Goal: Find specific page/section: Find specific page/section

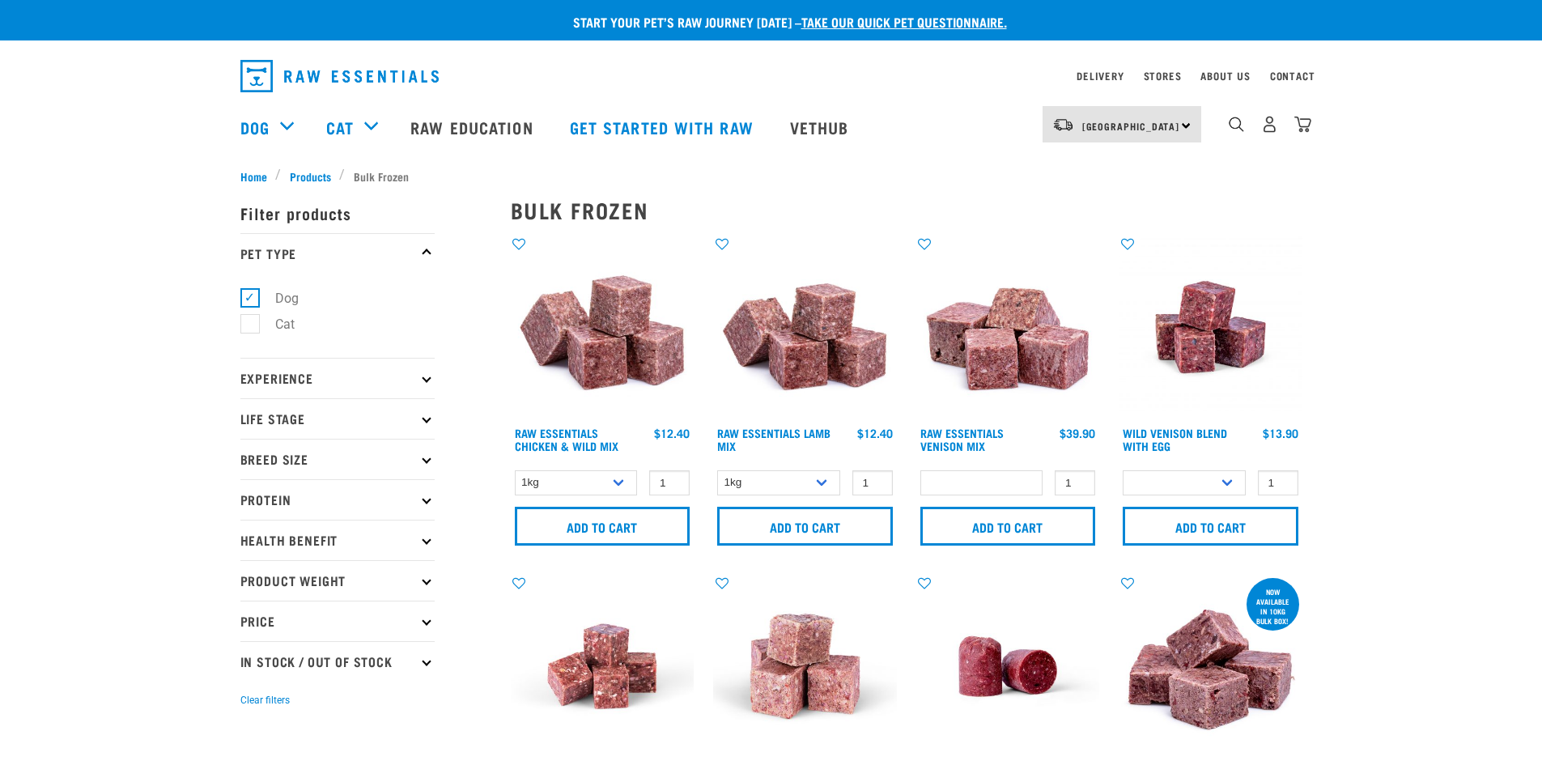
select select
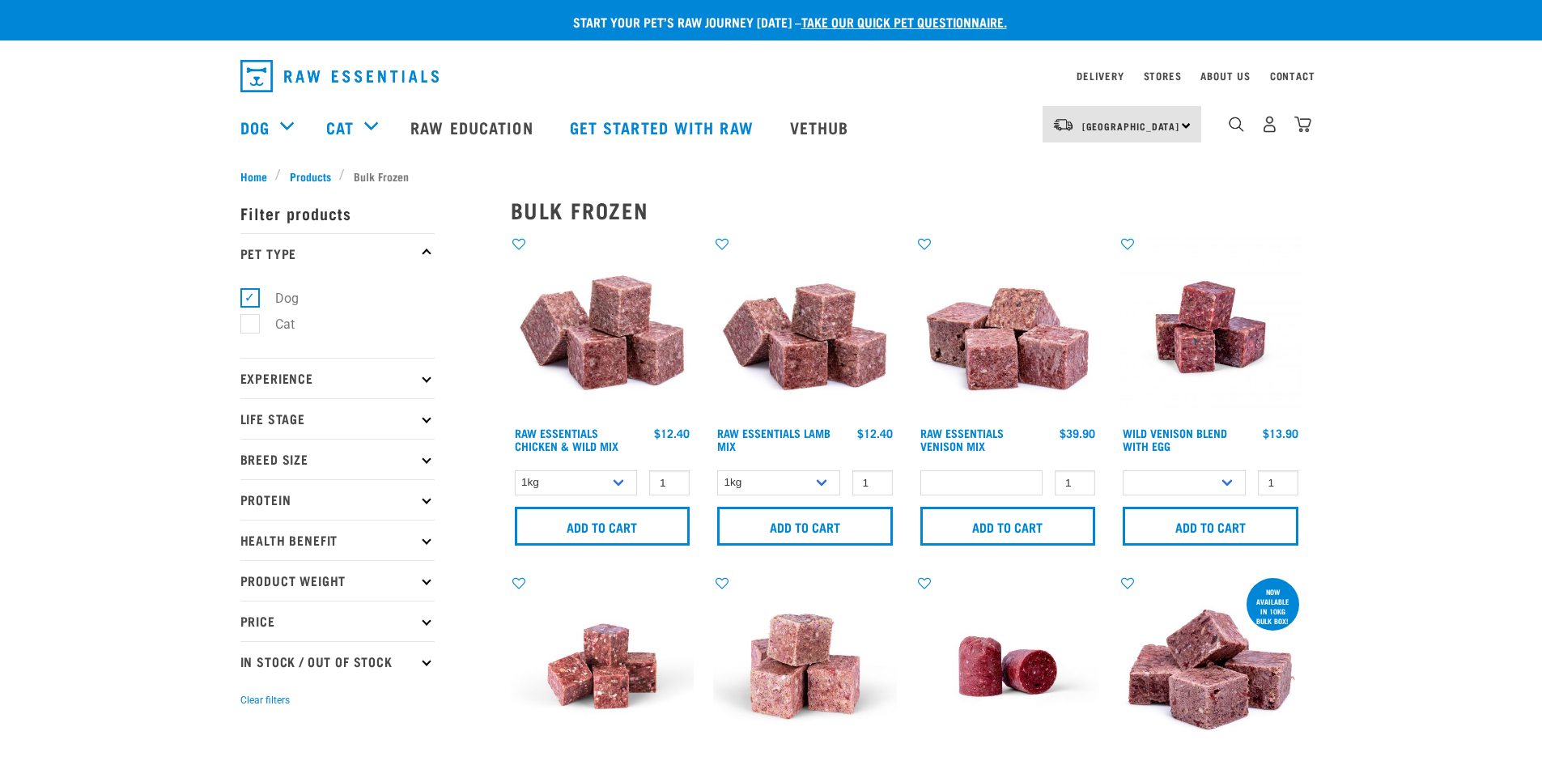
select select
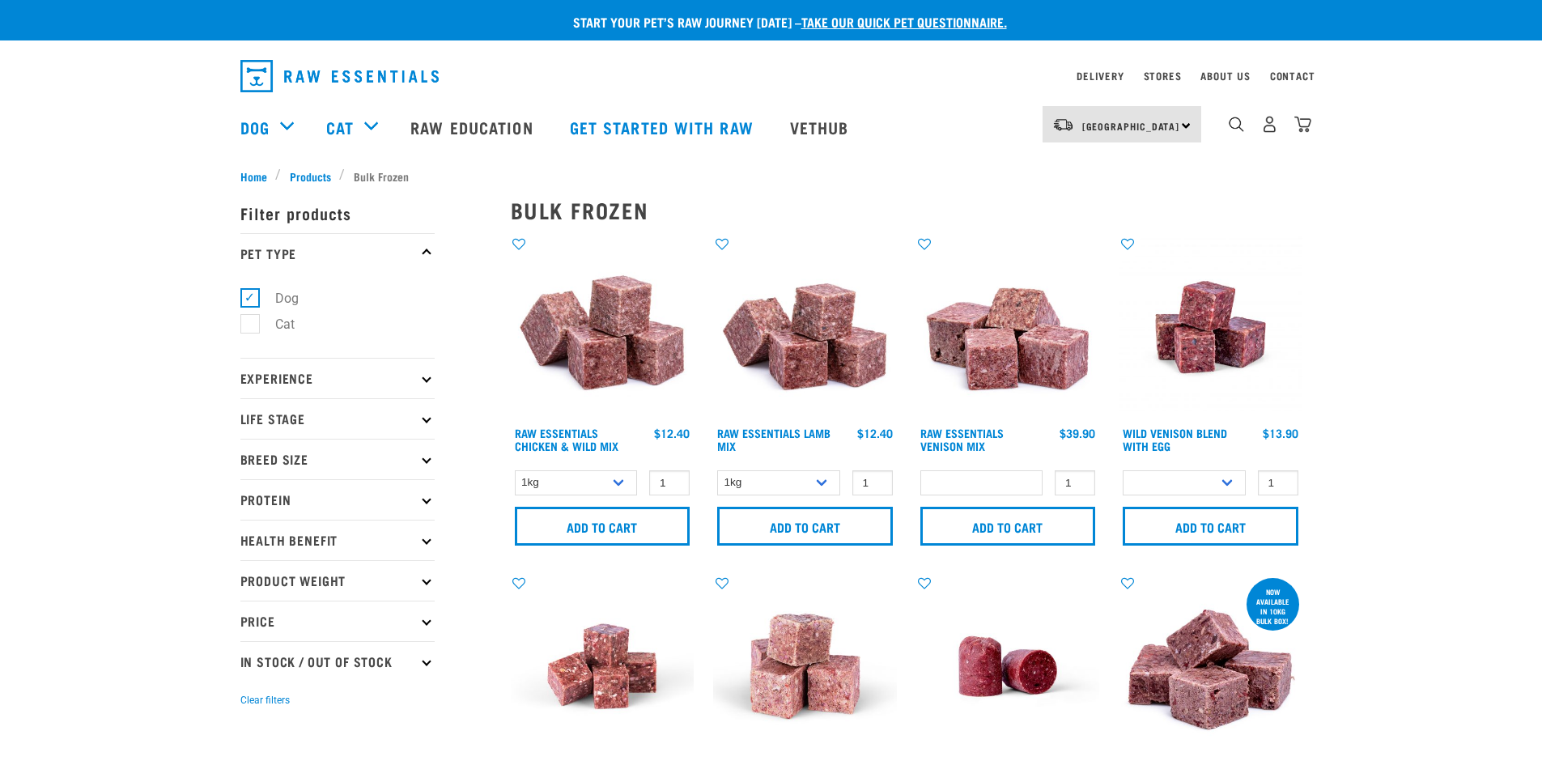
select select
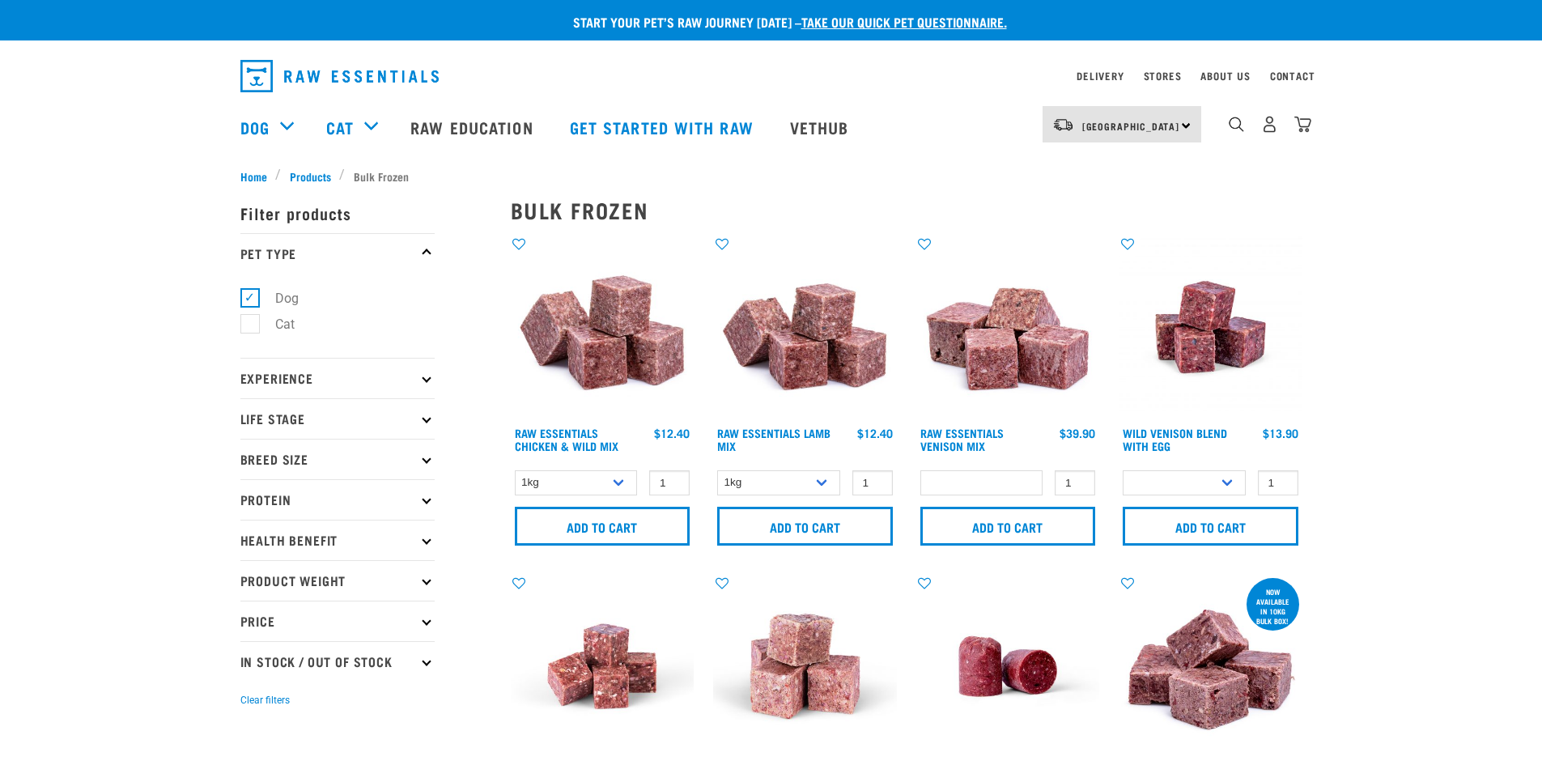
select select
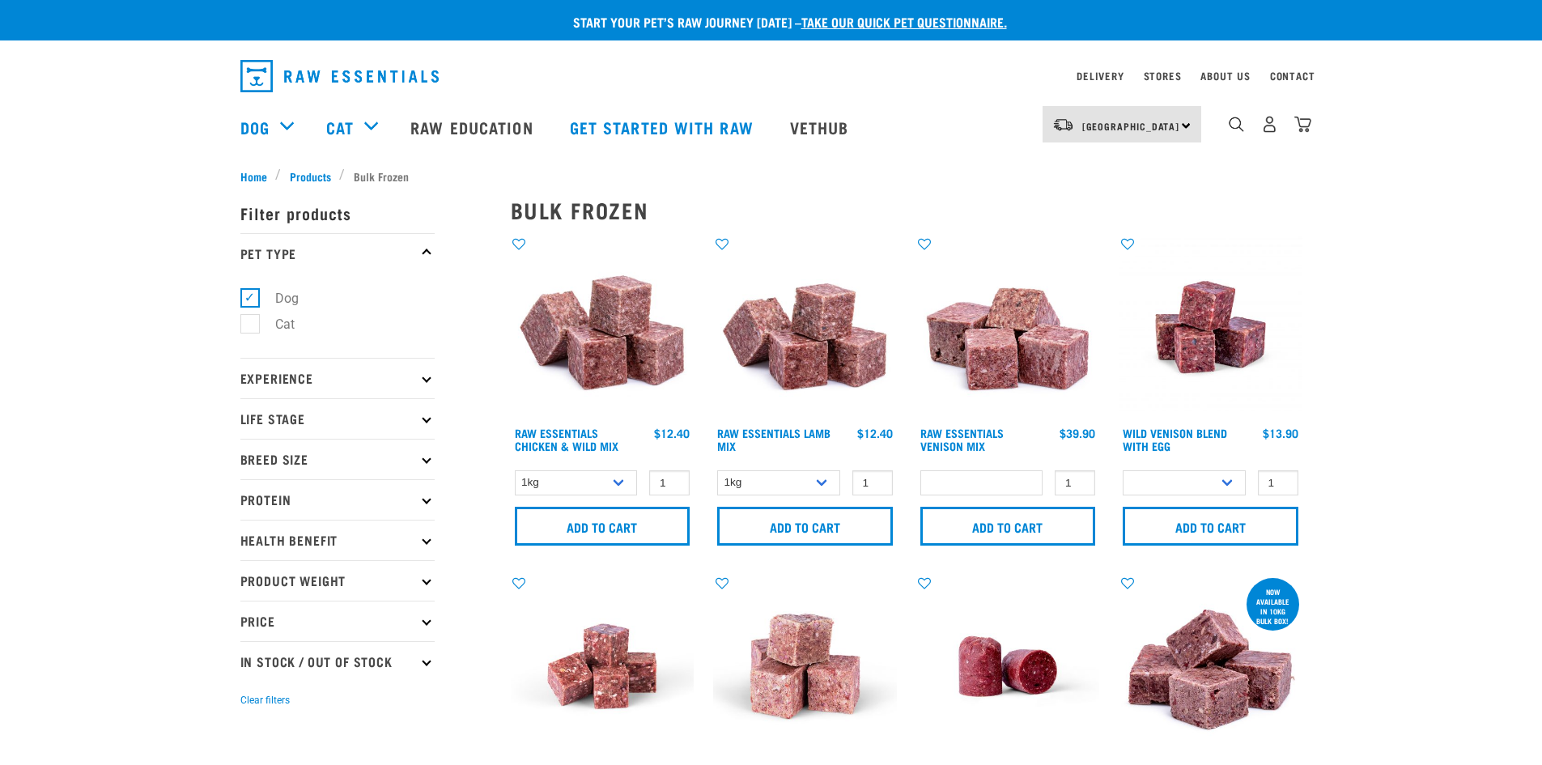
select select
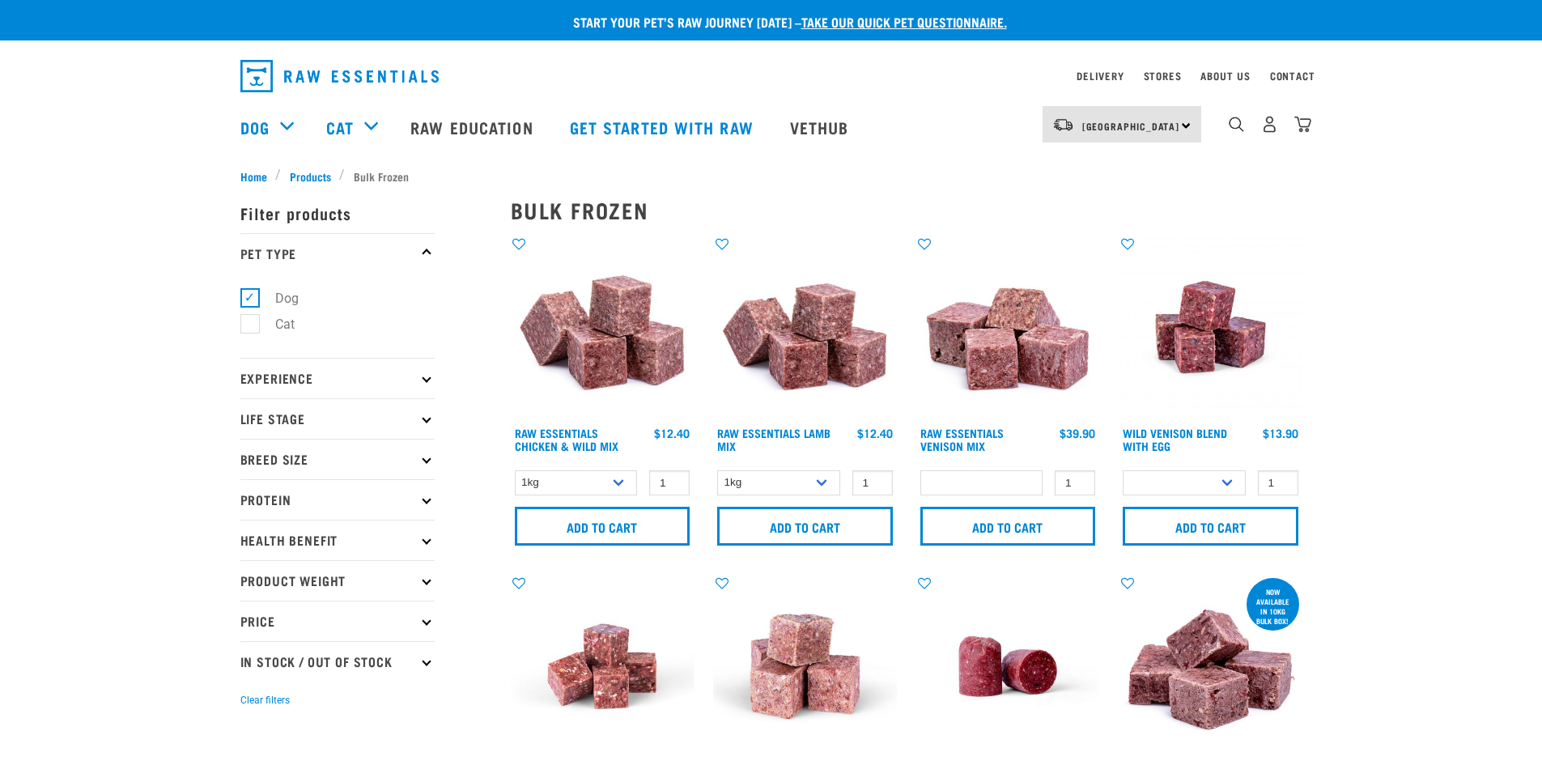
select select
click at [1163, 73] on link "Stores" at bounding box center [1163, 76] width 38 height 6
